Goal: Book appointment/travel/reservation

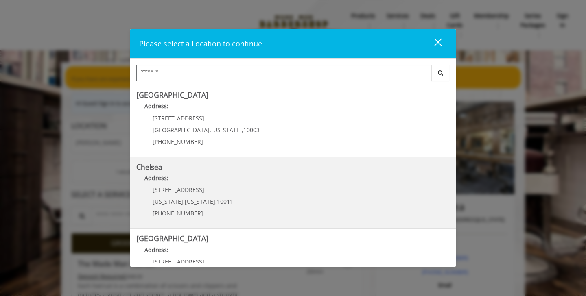
scroll to position [33, 0]
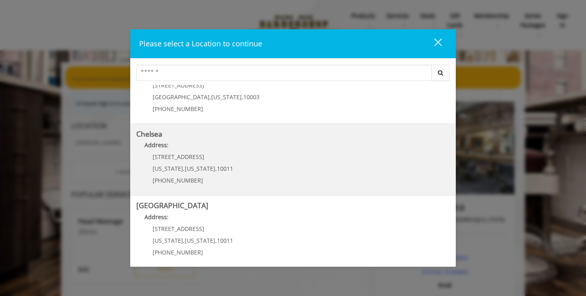
click at [198, 171] on span "[US_STATE]" at bounding box center [200, 169] width 31 height 8
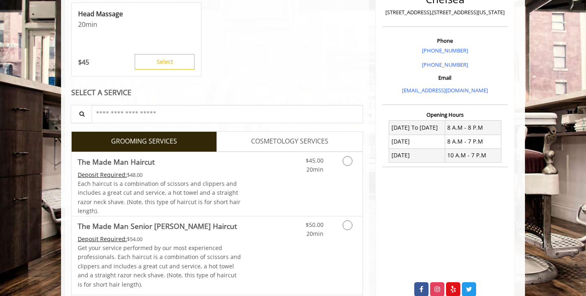
scroll to position [209, 0]
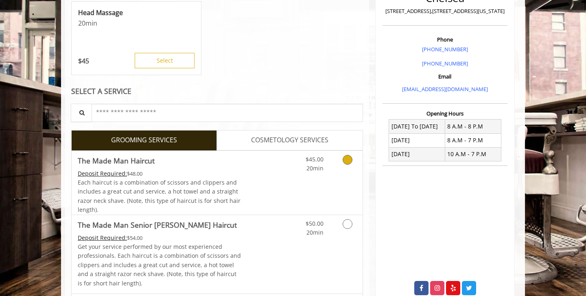
click at [345, 159] on icon "Grooming services" at bounding box center [348, 160] width 10 height 10
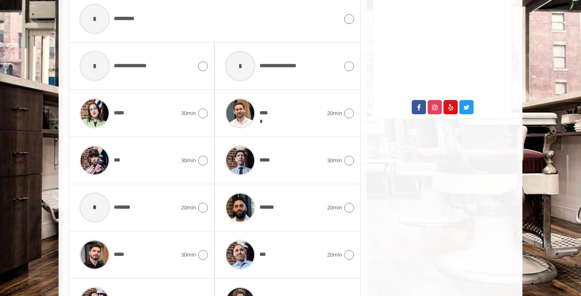
scroll to position [384, 0]
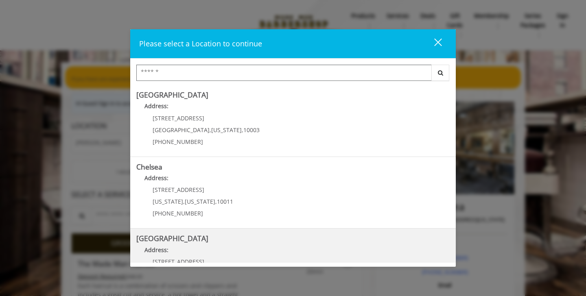
scroll to position [69, 0]
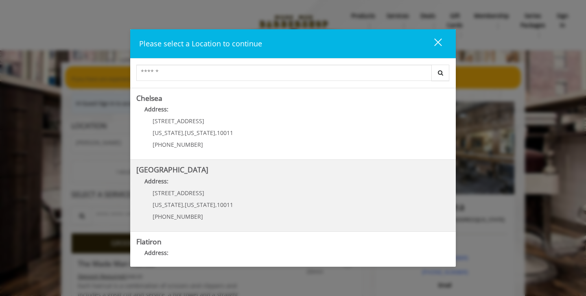
click at [267, 192] on Street "[GEOGRAPHIC_DATA] Address: [STREET_ADDRESS][US_STATE][US_STATE] (646) 850-0041" at bounding box center [292, 195] width 313 height 59
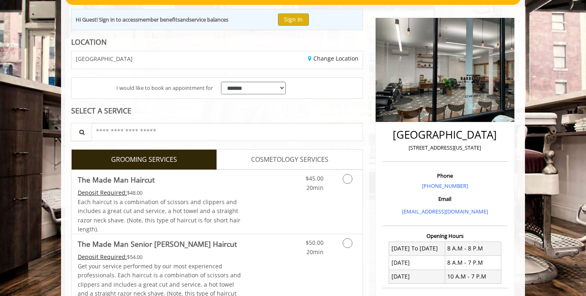
scroll to position [114, 0]
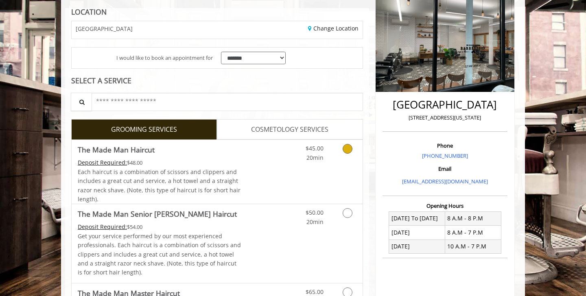
click at [343, 148] on icon "Grooming services" at bounding box center [348, 149] width 10 height 10
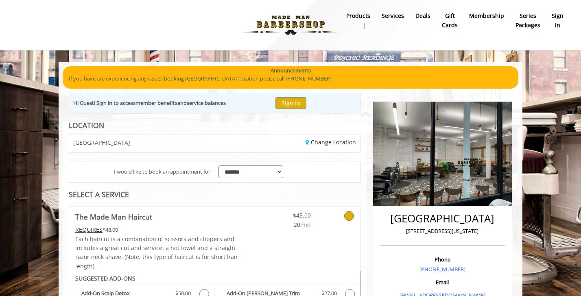
scroll to position [306, 0]
